Goal: Task Accomplishment & Management: Manage account settings

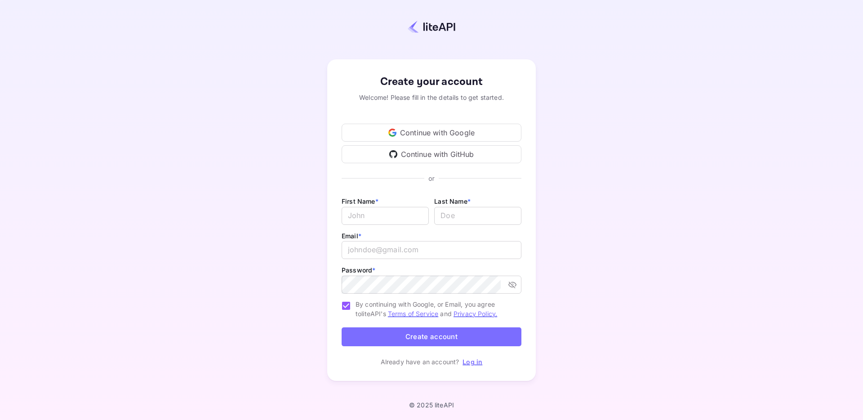
click at [461, 137] on div "Continue with Google" at bounding box center [432, 133] width 180 height 18
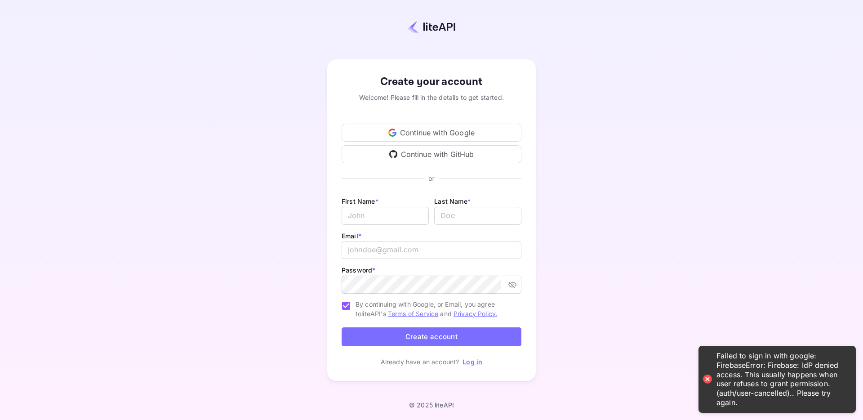
click at [421, 131] on div "Continue with Google" at bounding box center [432, 133] width 180 height 18
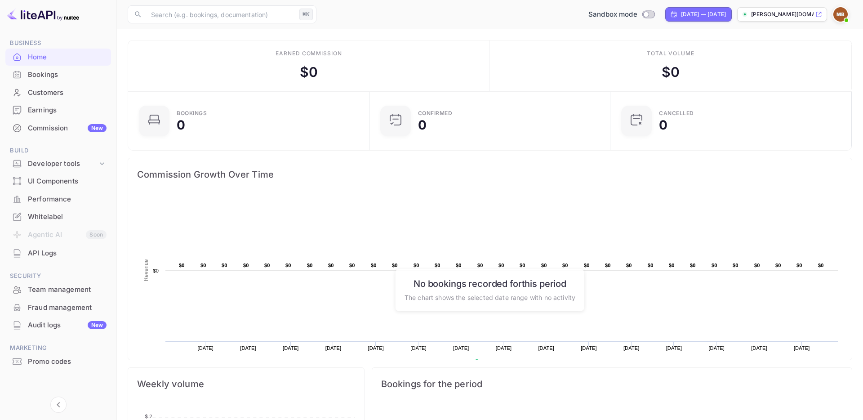
click at [63, 132] on div "Commission New" at bounding box center [67, 128] width 79 height 10
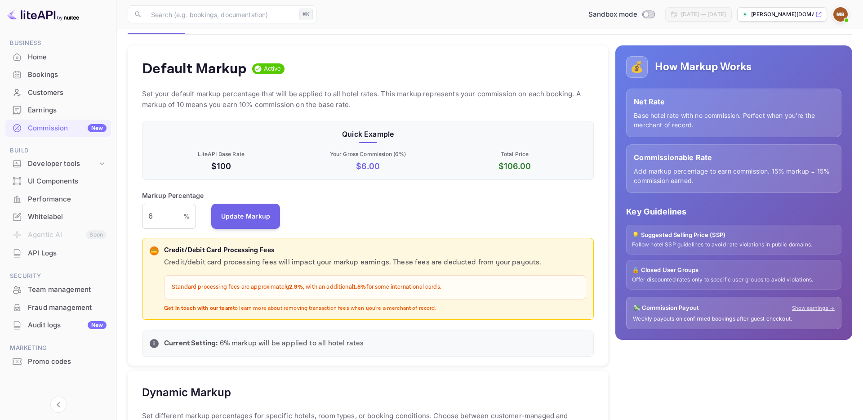
scroll to position [3, 0]
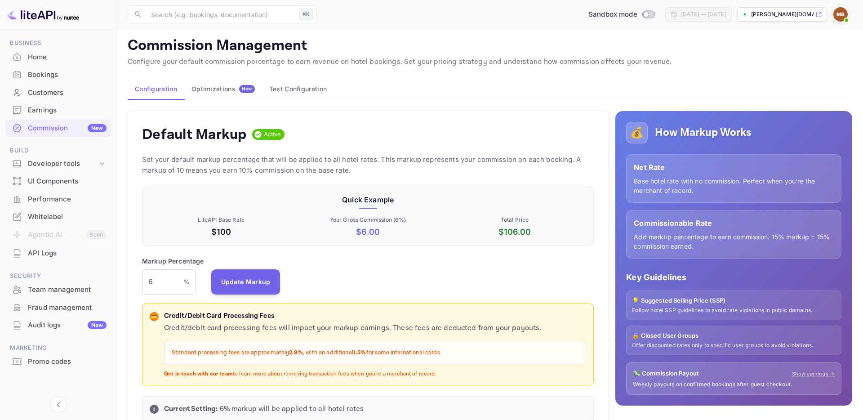
click at [202, 96] on button "Optimizations New" at bounding box center [223, 89] width 78 height 22
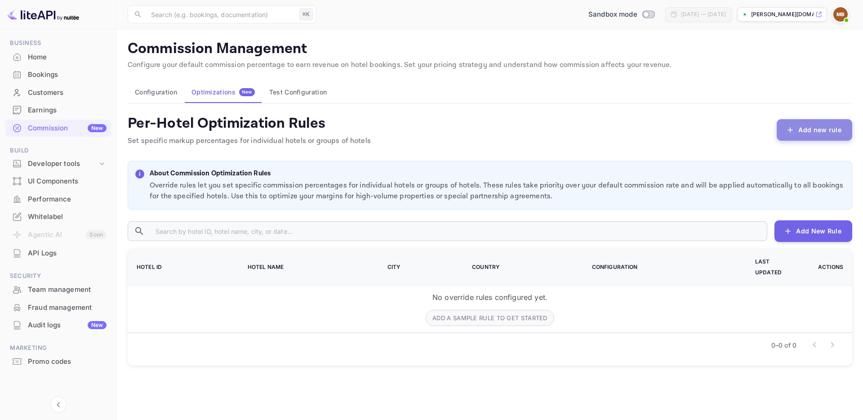
click at [493, 132] on button "Add new rule" at bounding box center [815, 130] width 76 height 22
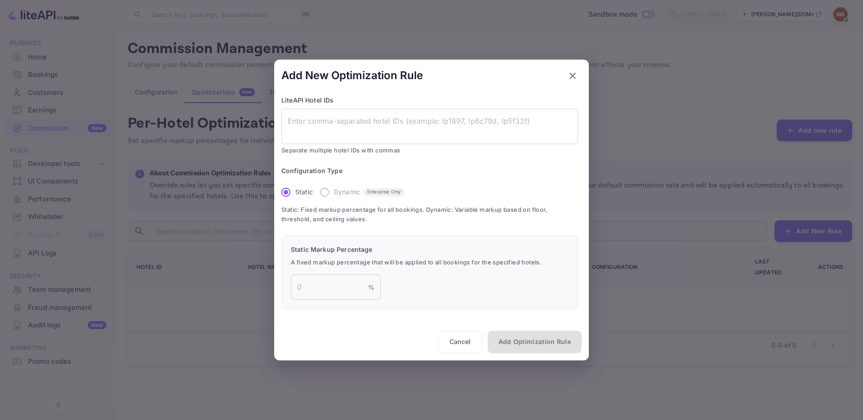
click at [493, 79] on button "button" at bounding box center [573, 76] width 18 height 18
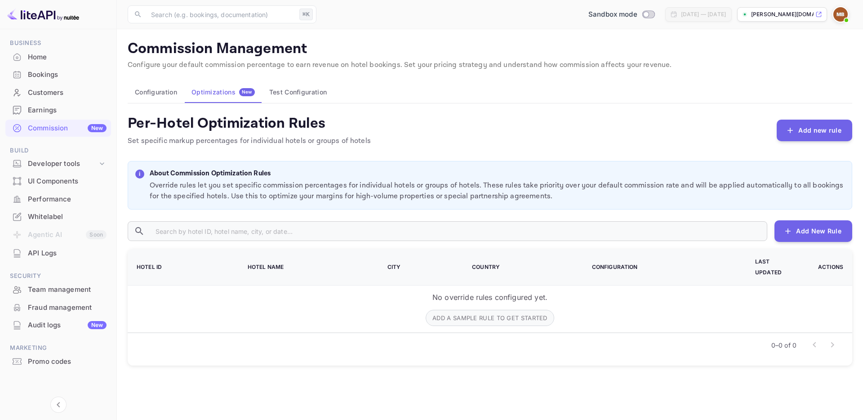
click at [290, 104] on div "Commission Management Configure your default commission percentage to earn reve…" at bounding box center [490, 203] width 725 height 326
click at [291, 97] on button "Test Configuration" at bounding box center [298, 92] width 72 height 22
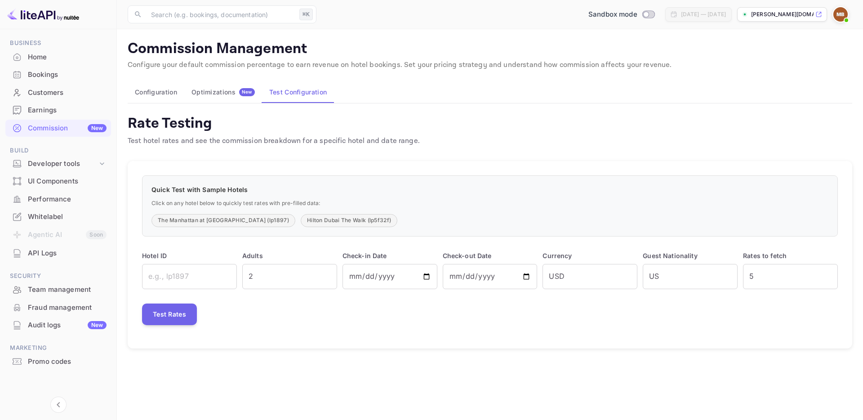
click at [135, 106] on div "Commission Management Configure your default commission percentage to earn reve…" at bounding box center [490, 194] width 725 height 309
click at [148, 93] on button "Configuration" at bounding box center [156, 92] width 57 height 22
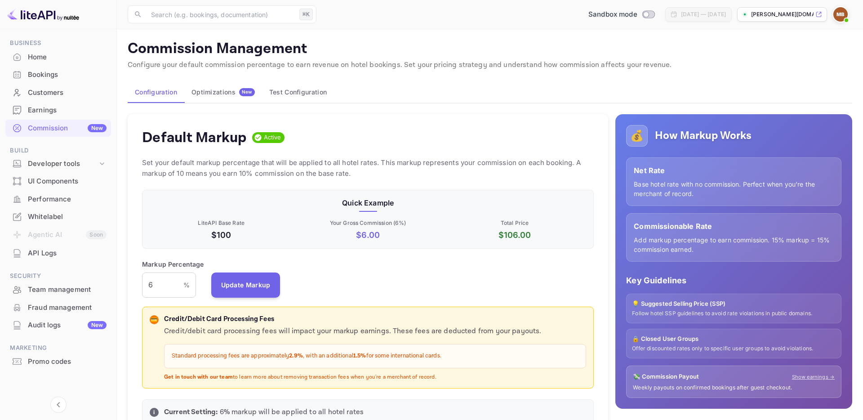
scroll to position [160, 452]
click at [38, 216] on div "Whitelabel" at bounding box center [67, 217] width 79 height 10
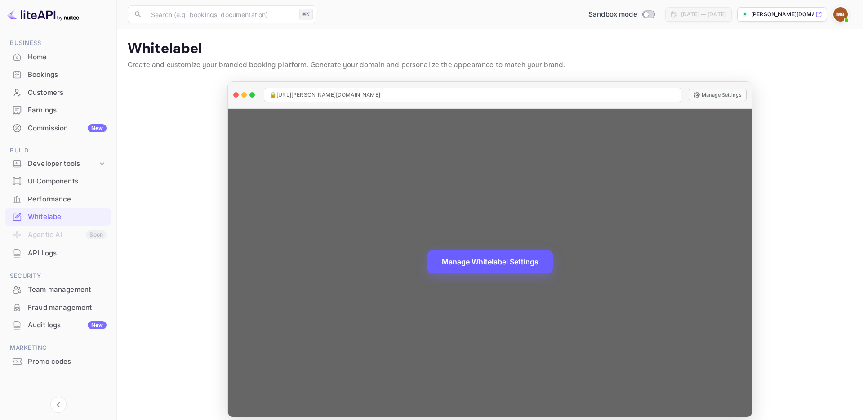
click at [493, 239] on button "Manage Whitelabel Settings" at bounding box center [490, 261] width 125 height 23
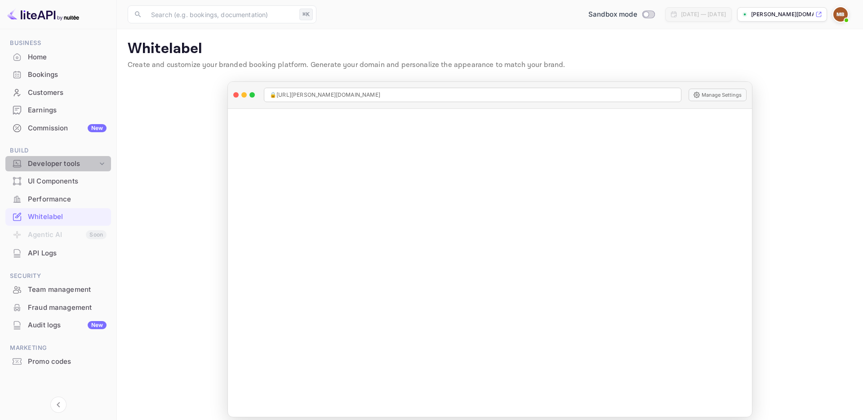
click at [57, 163] on div "Developer tools" at bounding box center [63, 164] width 70 height 10
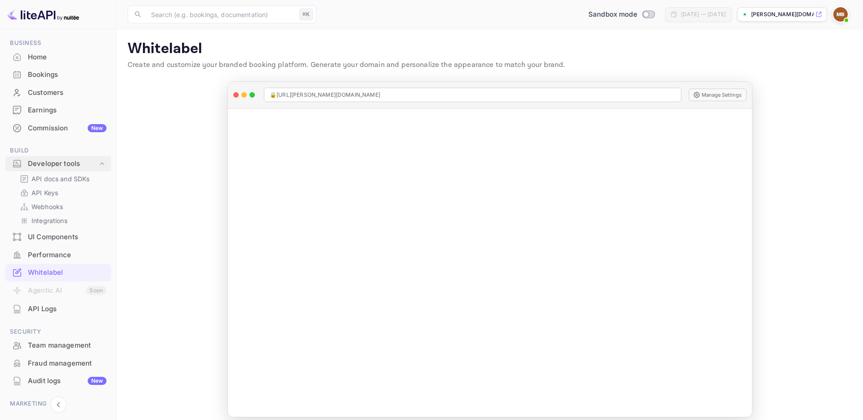
click at [60, 163] on div "Developer tools" at bounding box center [63, 164] width 70 height 10
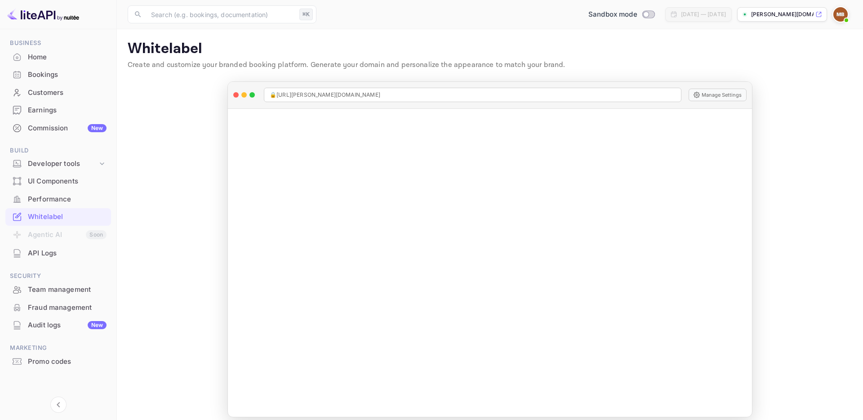
click at [50, 59] on div "Home" at bounding box center [67, 57] width 79 height 10
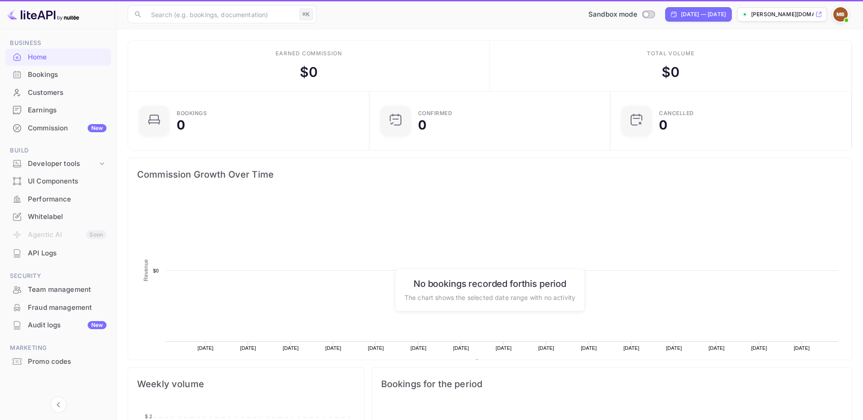
scroll to position [146, 236]
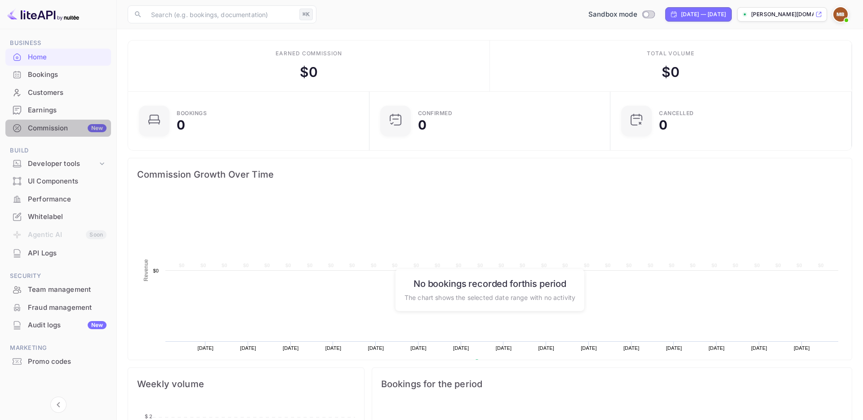
click at [63, 126] on div "Commission New" at bounding box center [67, 128] width 79 height 10
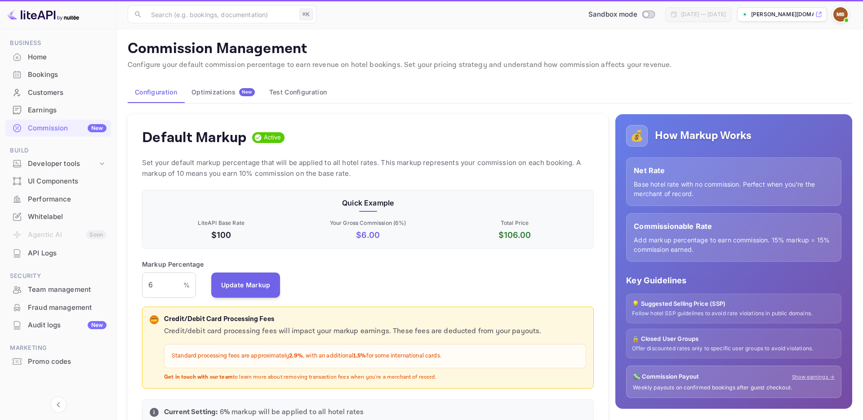
scroll to position [160, 452]
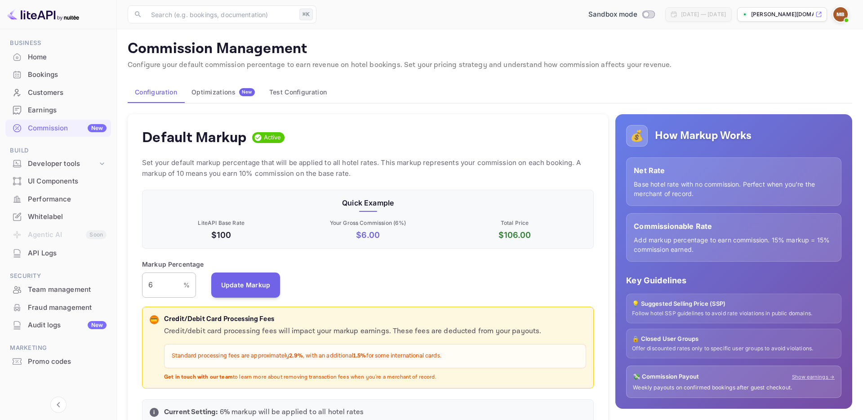
click at [191, 239] on div "6 % ​" at bounding box center [169, 285] width 54 height 25
click at [167, 239] on input "6" at bounding box center [162, 285] width 41 height 25
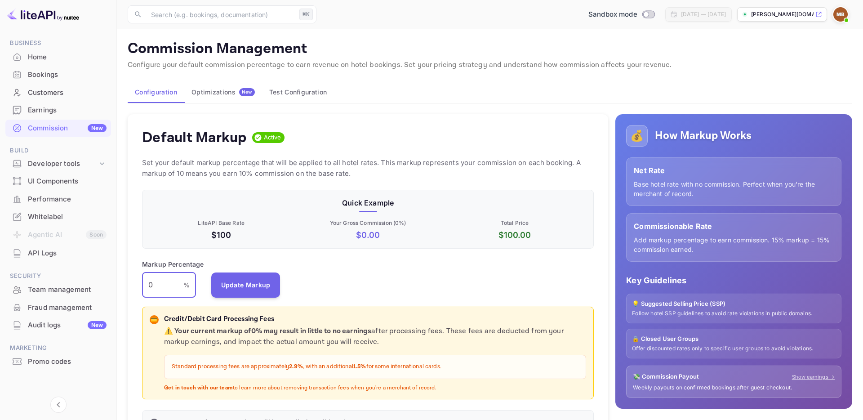
type input "0"
click at [366, 239] on div "Default Markup Active Set your default markup percentage that will be applied t…" at bounding box center [368, 279] width 481 height 331
drag, startPoint x: 251, startPoint y: 283, endPoint x: 257, endPoint y: 285, distance: 6.0
click at [253, 239] on button "Update Markup" at bounding box center [245, 285] width 69 height 25
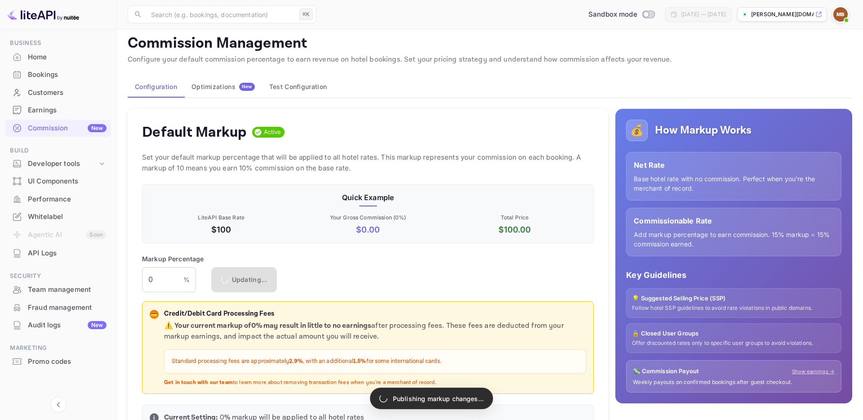
scroll to position [7, 0]
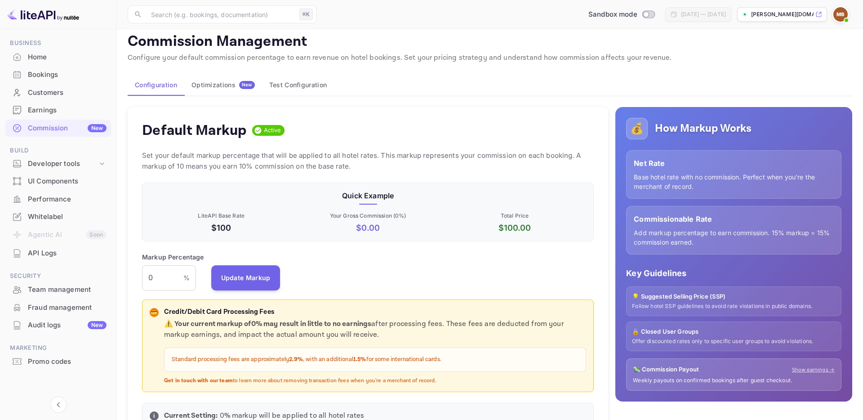
click at [55, 181] on div "UI Components" at bounding box center [67, 181] width 79 height 10
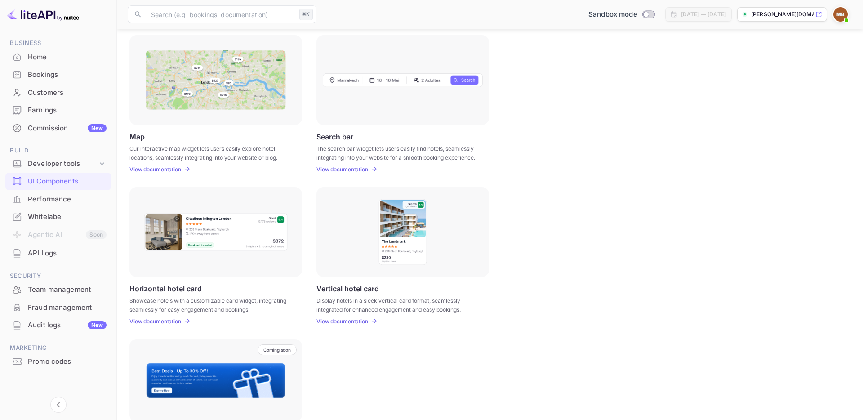
scroll to position [186, 0]
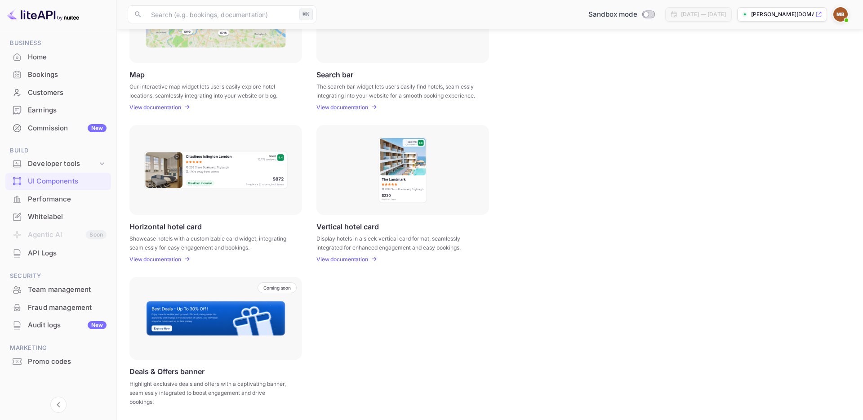
click at [39, 206] on div "Performance" at bounding box center [58, 200] width 106 height 18
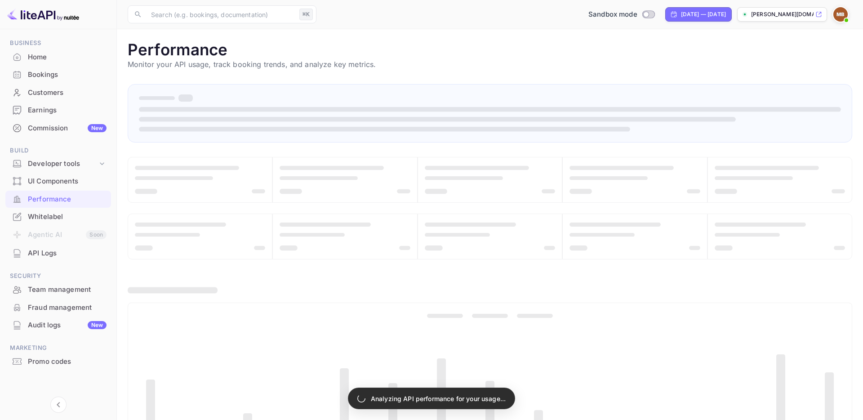
click at [57, 221] on div "Whitelabel" at bounding box center [67, 217] width 79 height 10
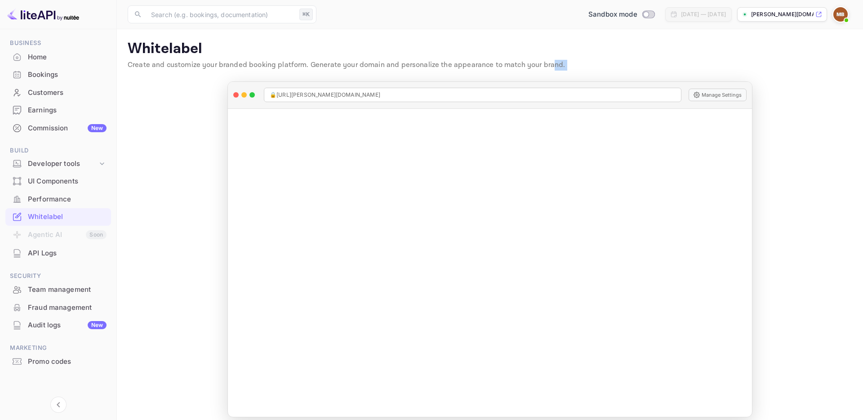
drag, startPoint x: 450, startPoint y: 90, endPoint x: 545, endPoint y: 60, distance: 99.6
click at [493, 60] on main "Signing in with google... Signing in with google... Whitelabel Create and custo…" at bounding box center [490, 228] width 747 height 399
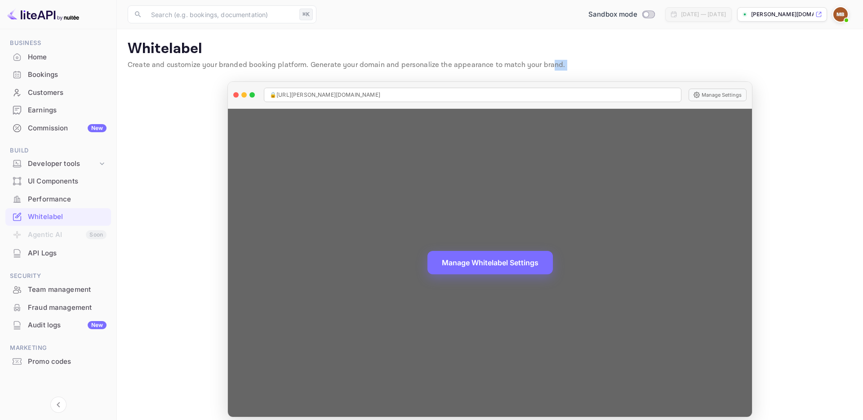
scroll to position [8, 0]
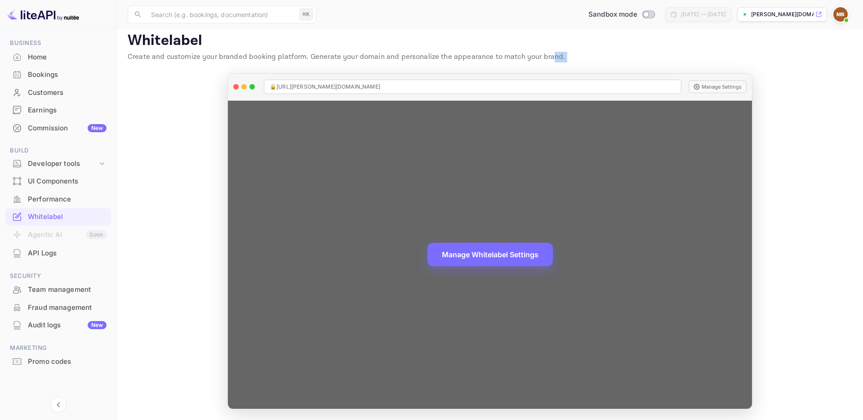
click at [481, 239] on button "Manage Whitelabel Settings" at bounding box center [490, 254] width 125 height 23
